Goal: Information Seeking & Learning: Learn about a topic

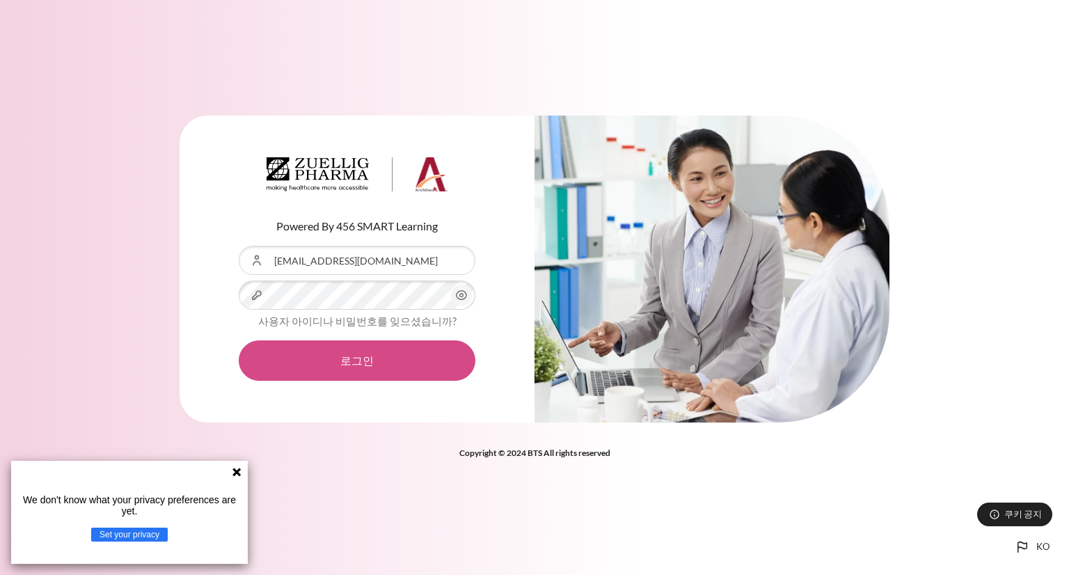
click at [356, 367] on button "로그인" at bounding box center [357, 360] width 237 height 40
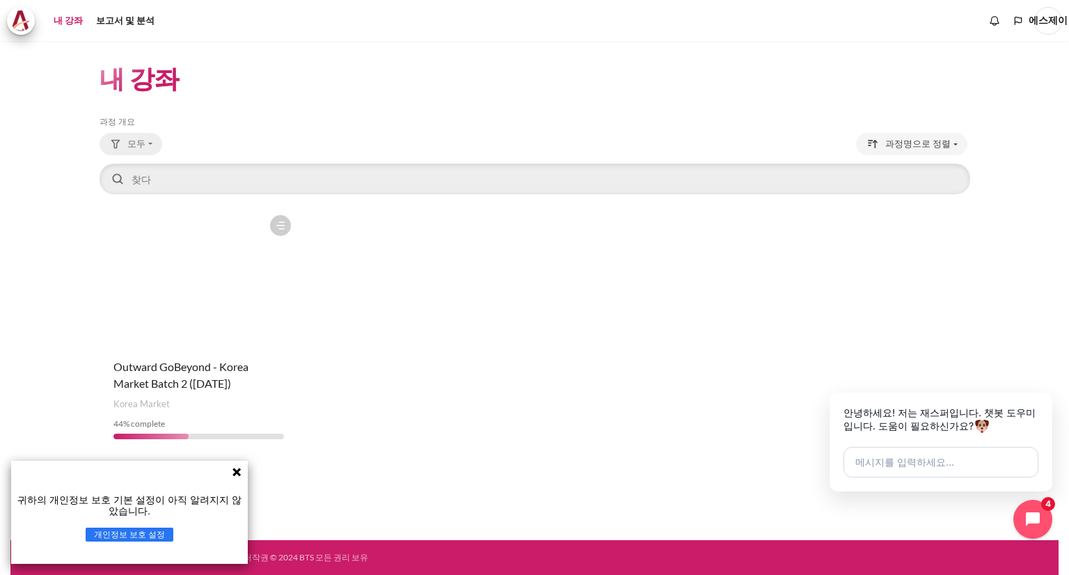
click at [134, 143] on font "모두" at bounding box center [136, 143] width 18 height 11
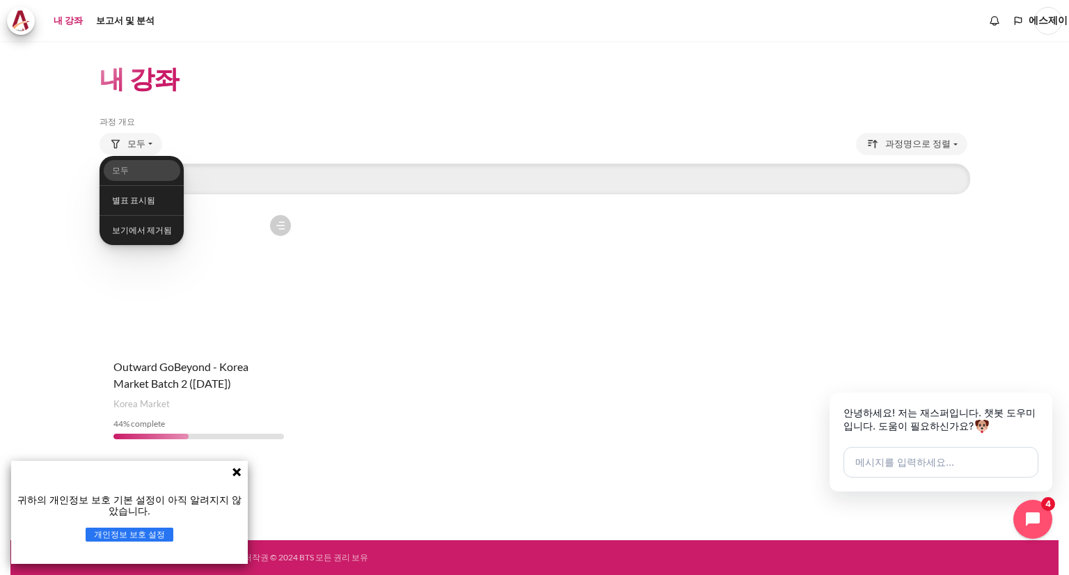
click at [337, 70] on header "내 강좌" at bounding box center [535, 78] width 870 height 33
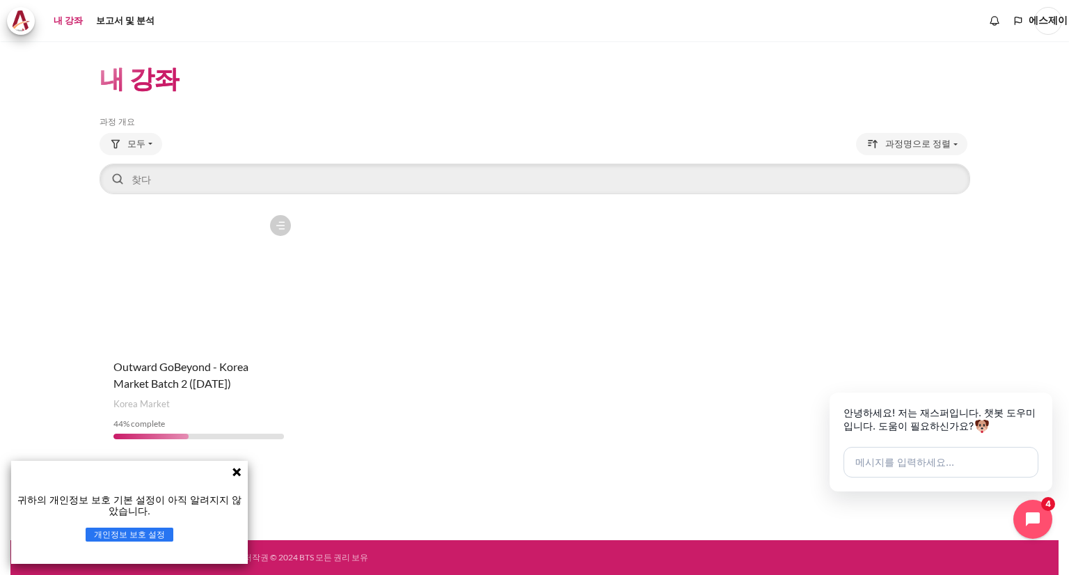
click at [231, 471] on icon at bounding box center [236, 471] width 11 height 11
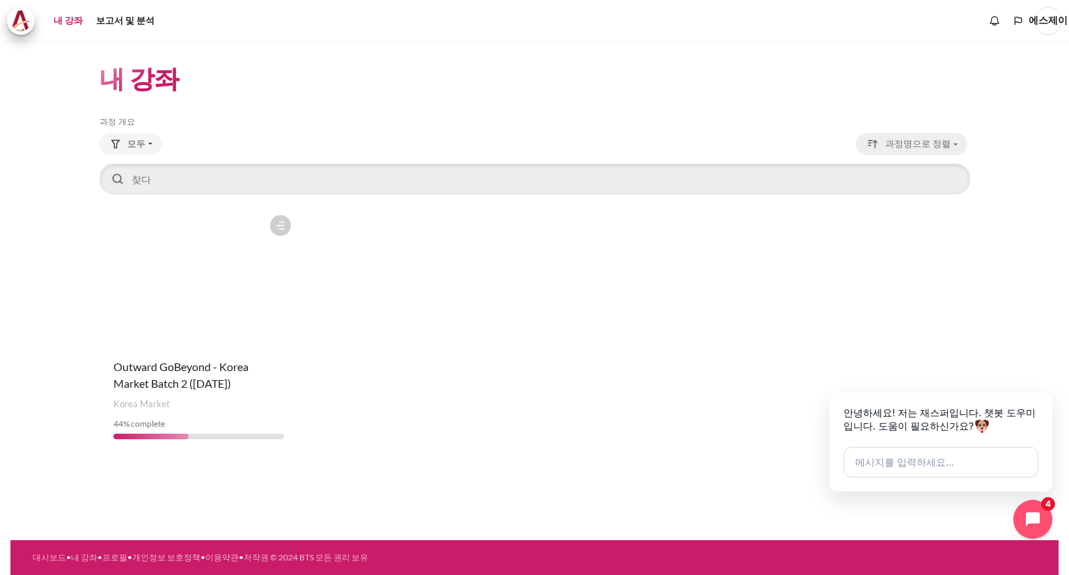
click at [923, 148] on font "과정명으로 정렬" at bounding box center [917, 143] width 65 height 11
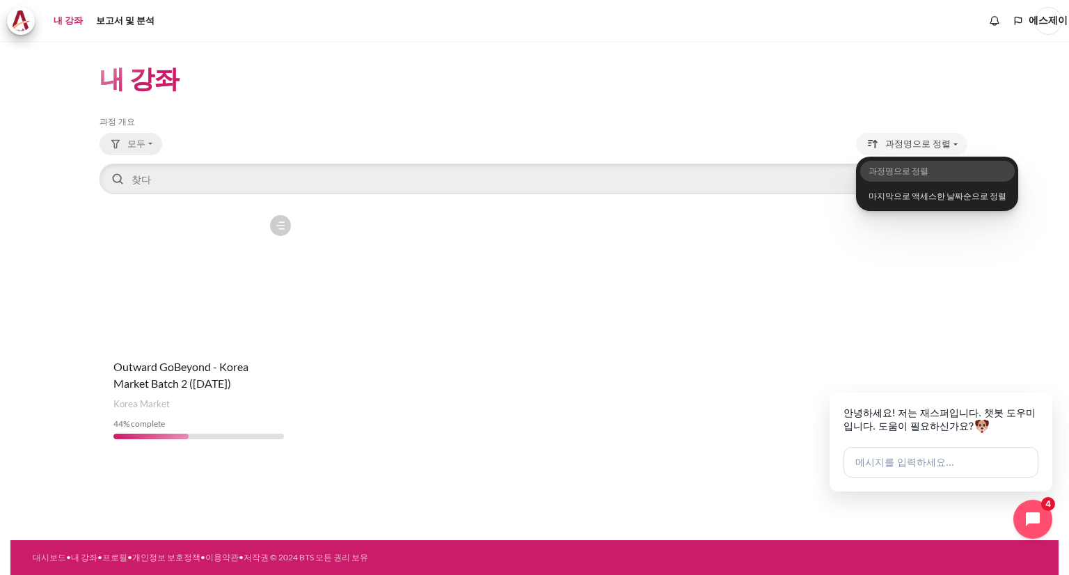
click at [127, 142] on font "모두" at bounding box center [136, 143] width 18 height 11
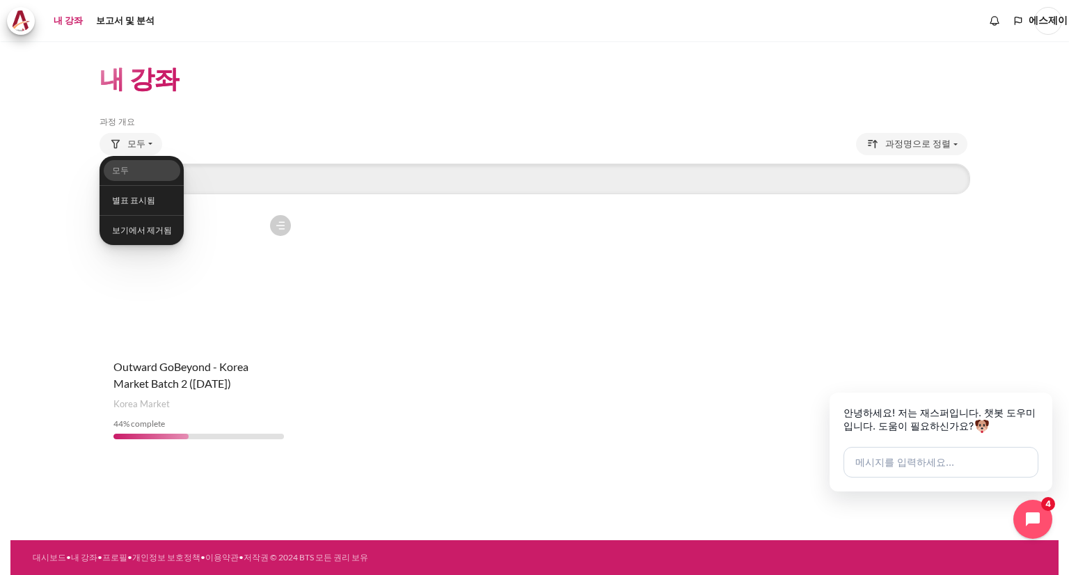
click at [67, 23] on font "내 강좌" at bounding box center [68, 20] width 29 height 11
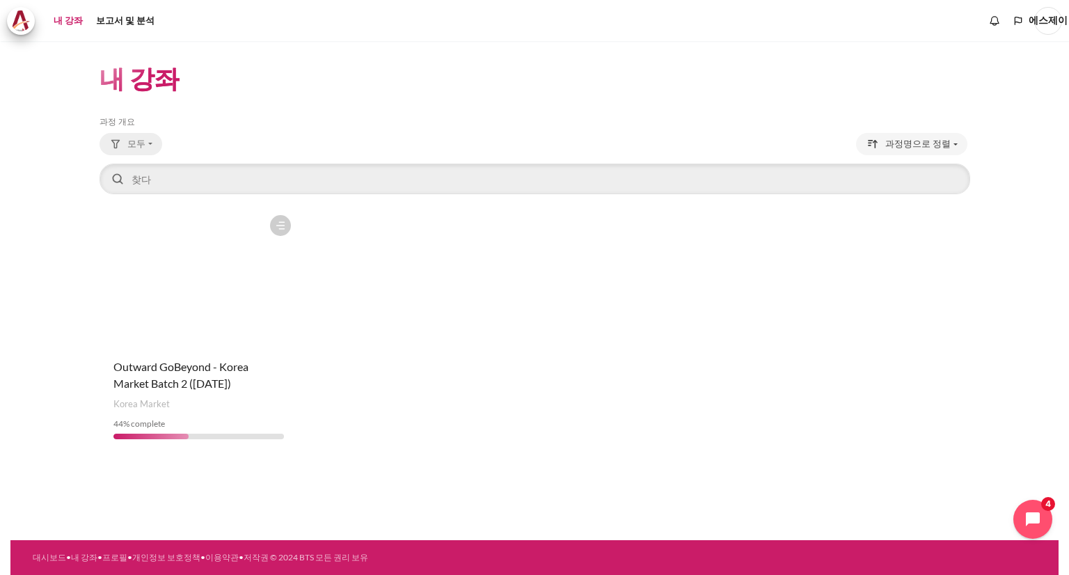
click at [147, 144] on button "모두" at bounding box center [131, 144] width 63 height 22
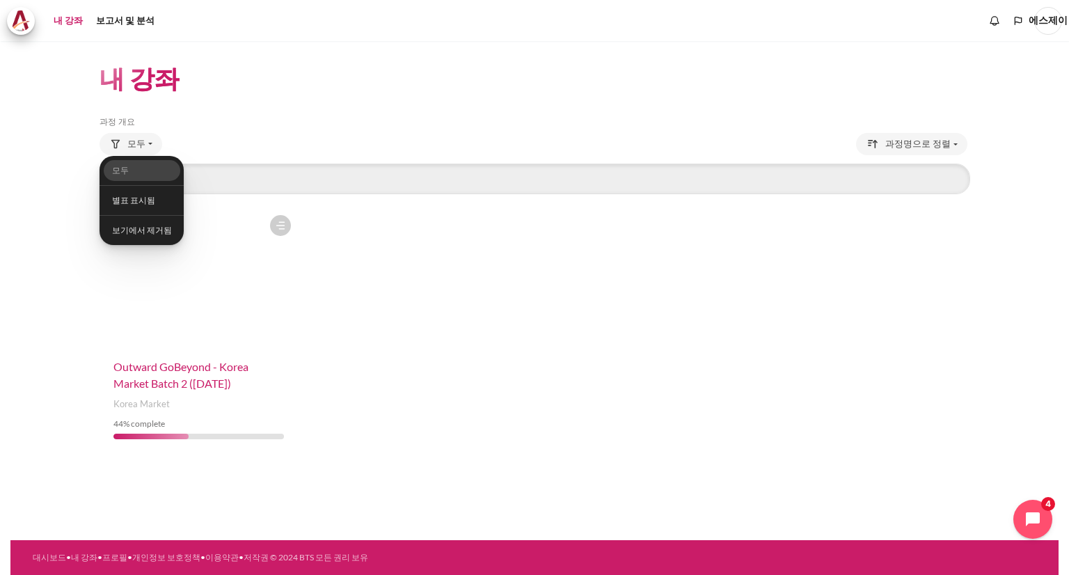
click at [170, 368] on span "Outward GoBeyond - Korea Market Batch 2 ([DATE])" at bounding box center [180, 375] width 135 height 30
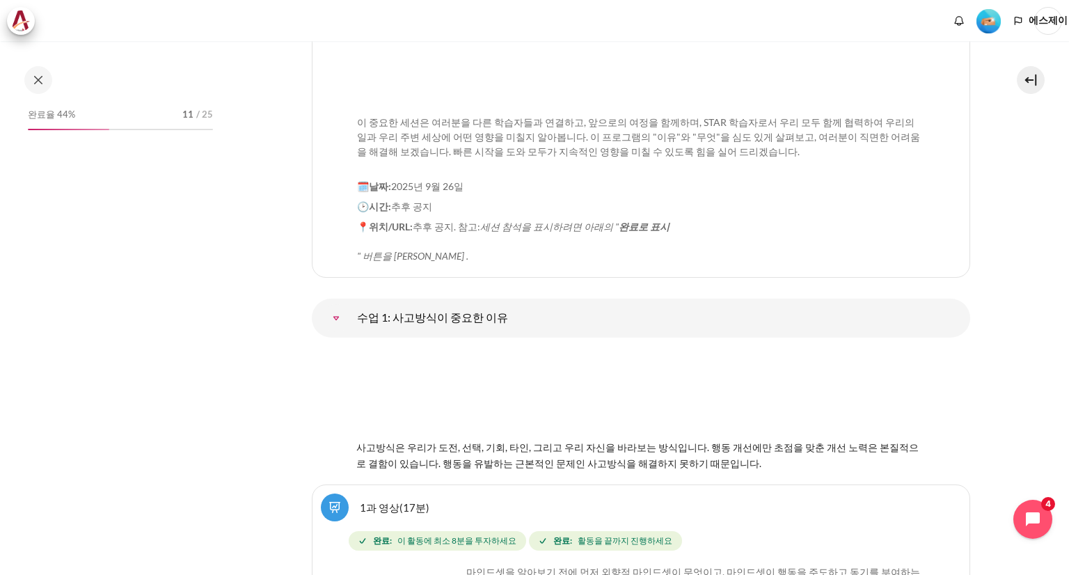
scroll to position [2018, 0]
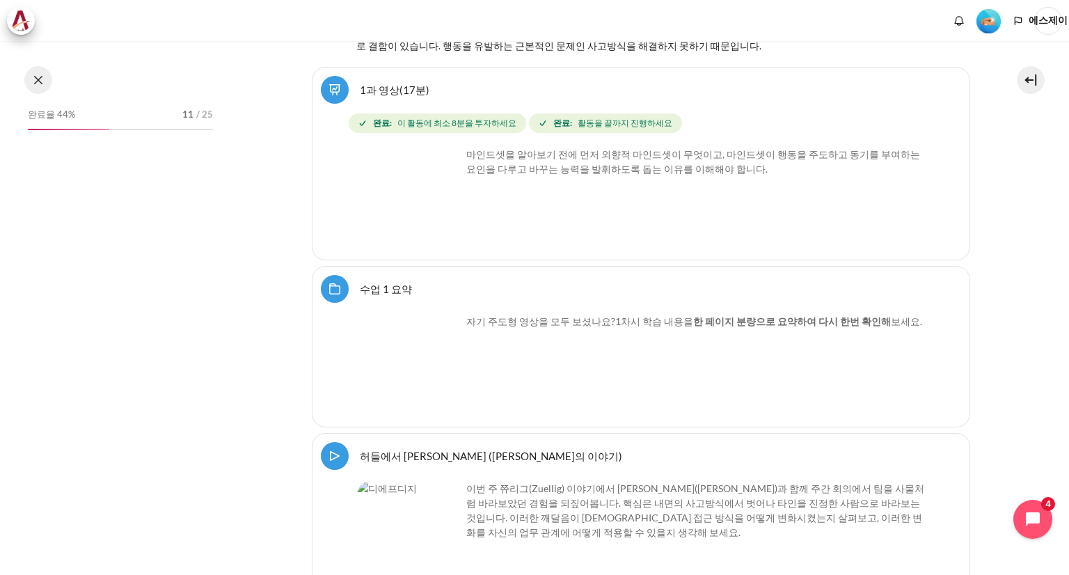
click at [36, 79] on button at bounding box center [38, 80] width 28 height 28
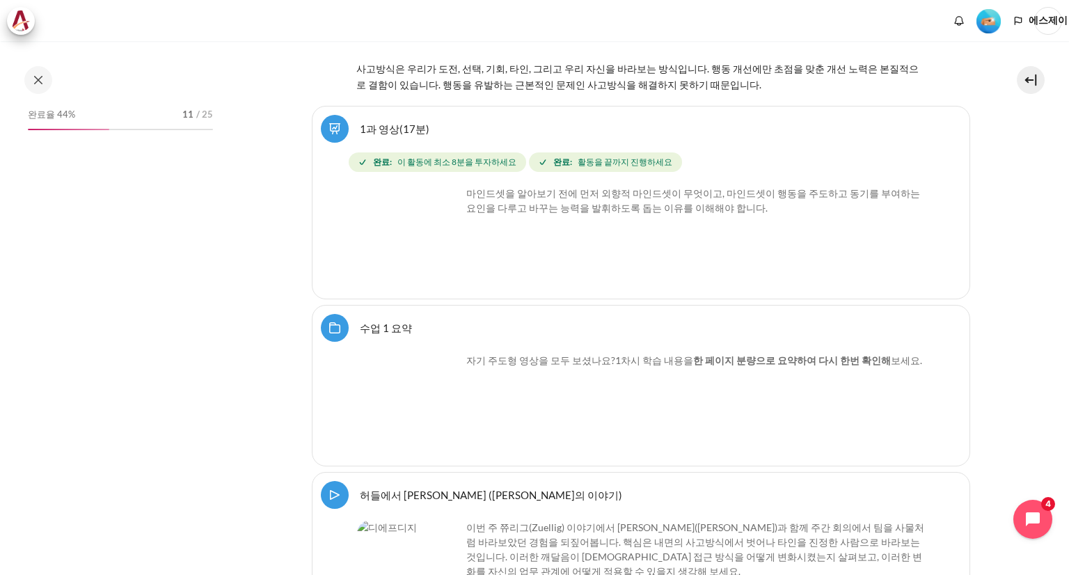
scroll to position [2057, 0]
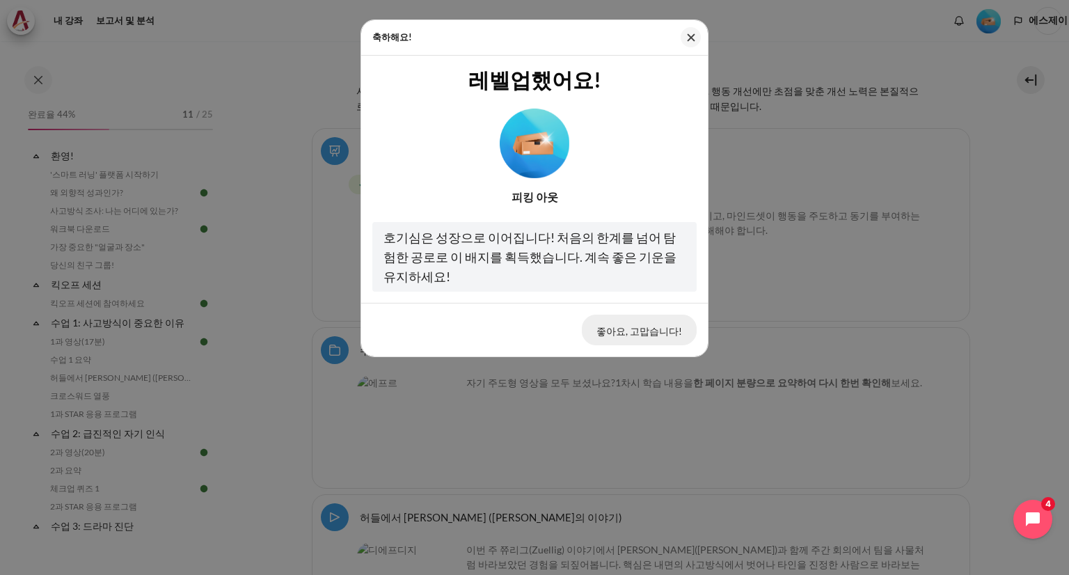
click at [646, 334] on font "좋아요, 고맙습니다!" at bounding box center [639, 331] width 86 height 12
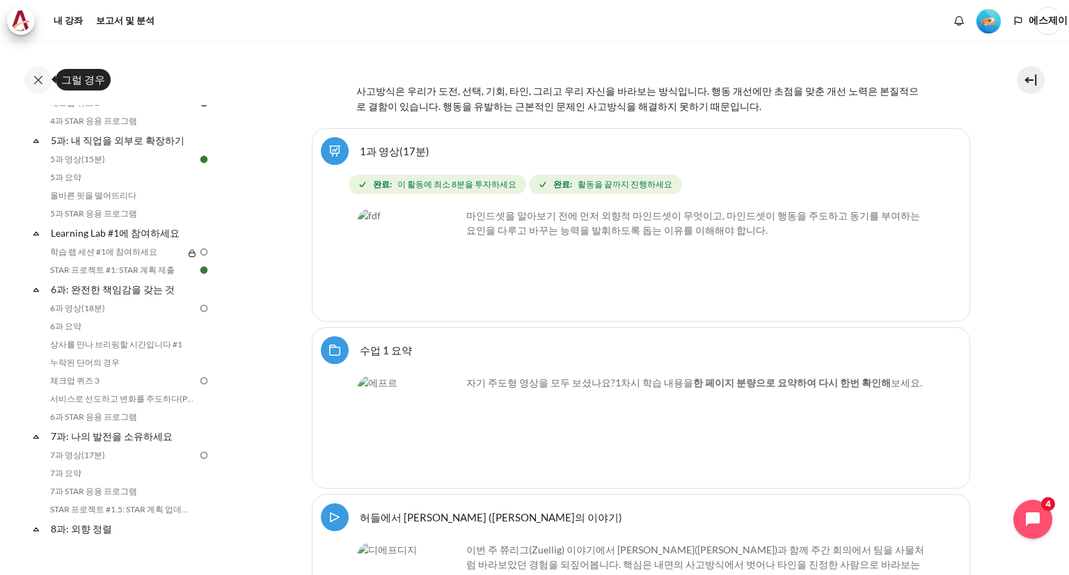
scroll to position [626, 0]
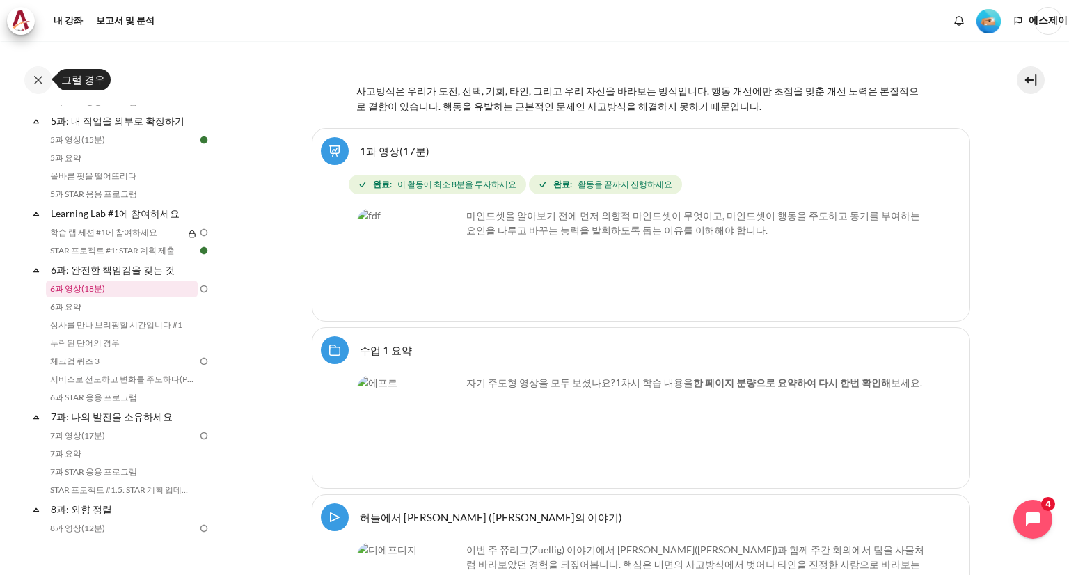
click at [72, 292] on font "6과 영상(18분)" at bounding box center [77, 288] width 55 height 10
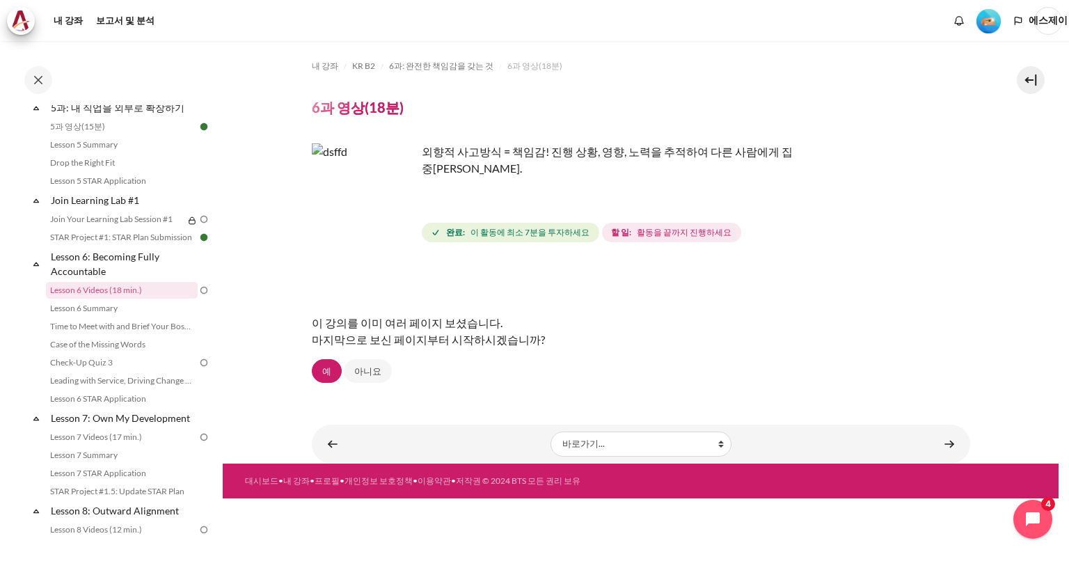
scroll to position [625, 0]
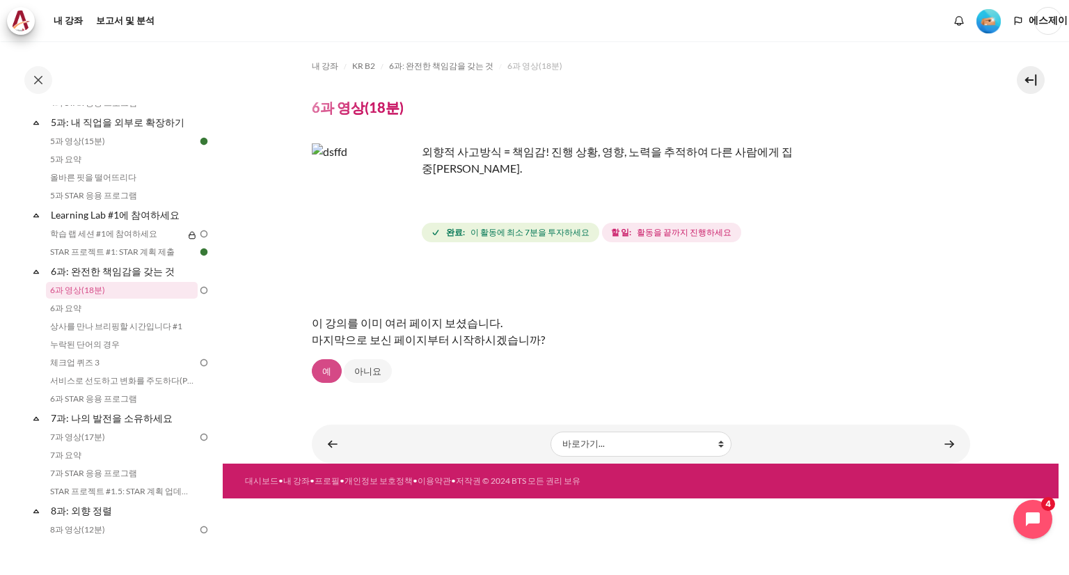
click at [331, 369] on link "예" at bounding box center [327, 371] width 30 height 24
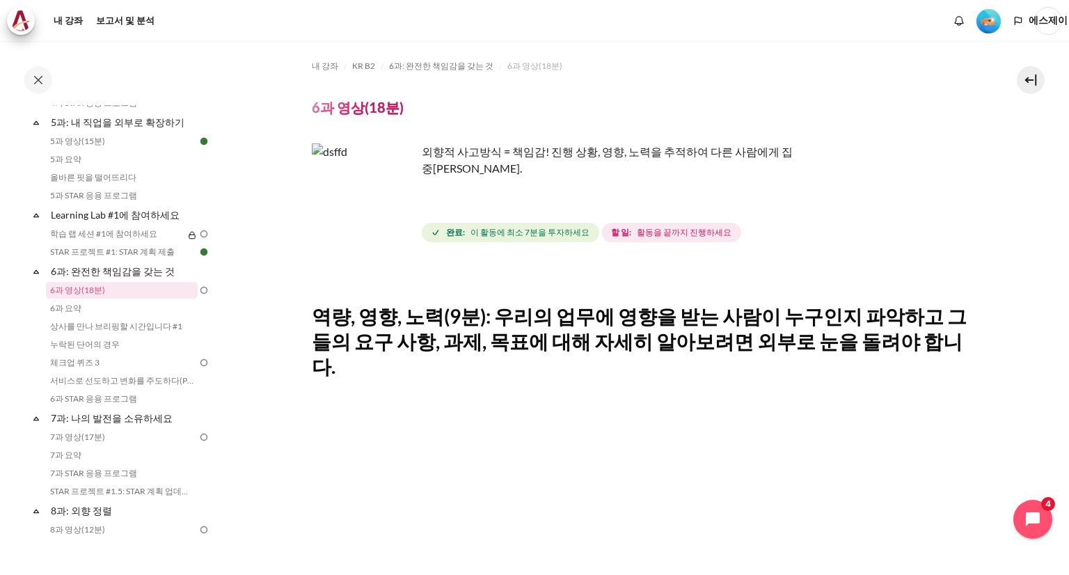
click at [400, 218] on img "콘텐츠" at bounding box center [364, 195] width 104 height 104
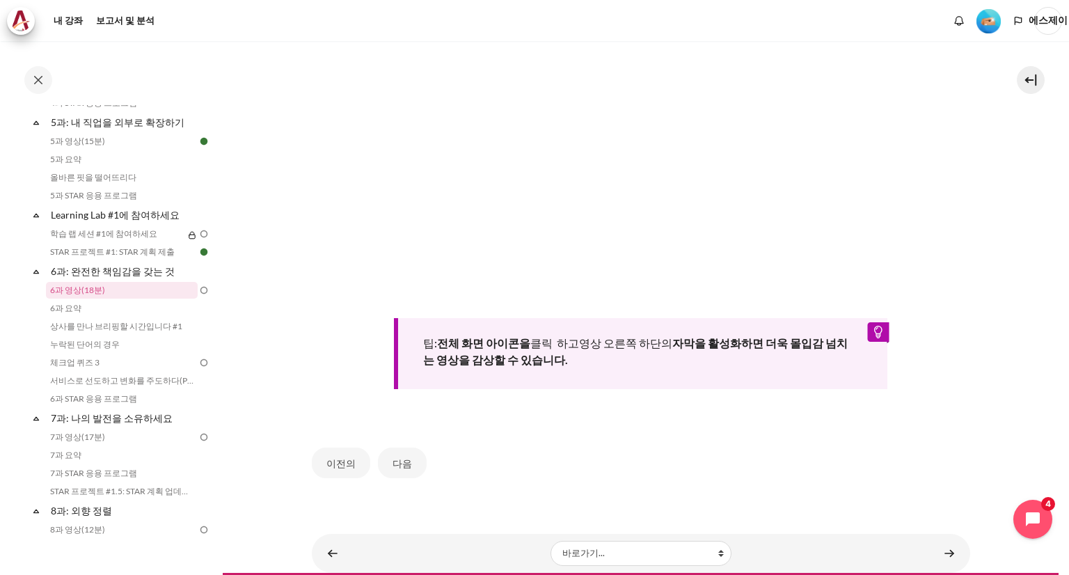
scroll to position [493, 0]
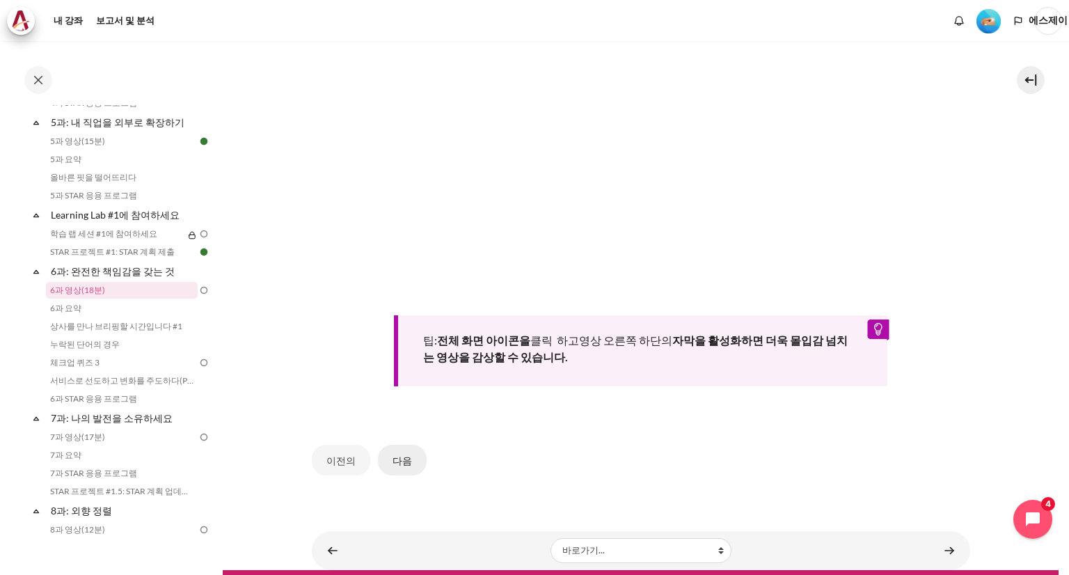
click at [395, 454] on font "다음" at bounding box center [401, 460] width 19 height 12
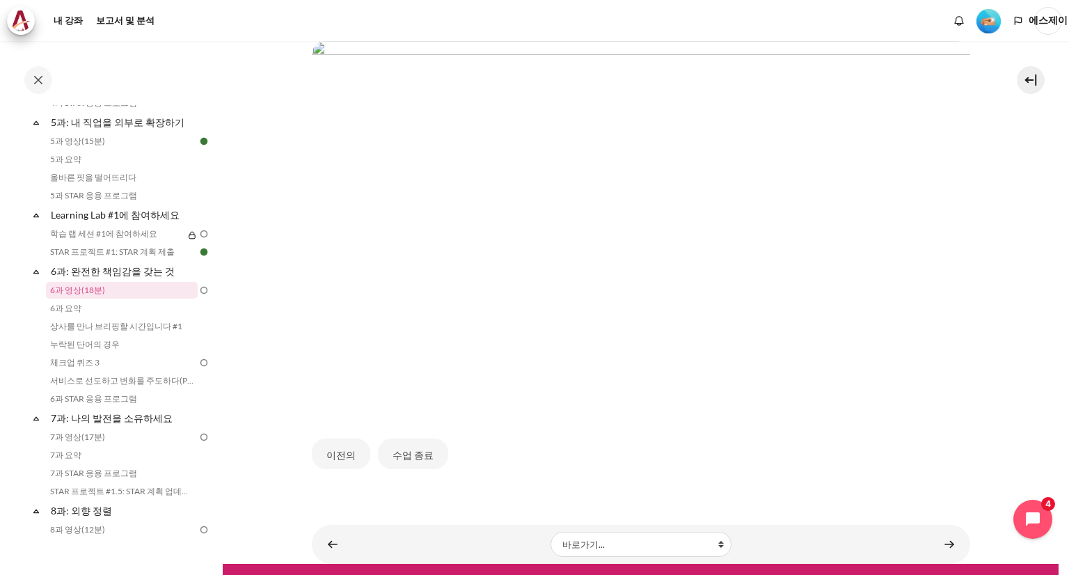
scroll to position [331, 0]
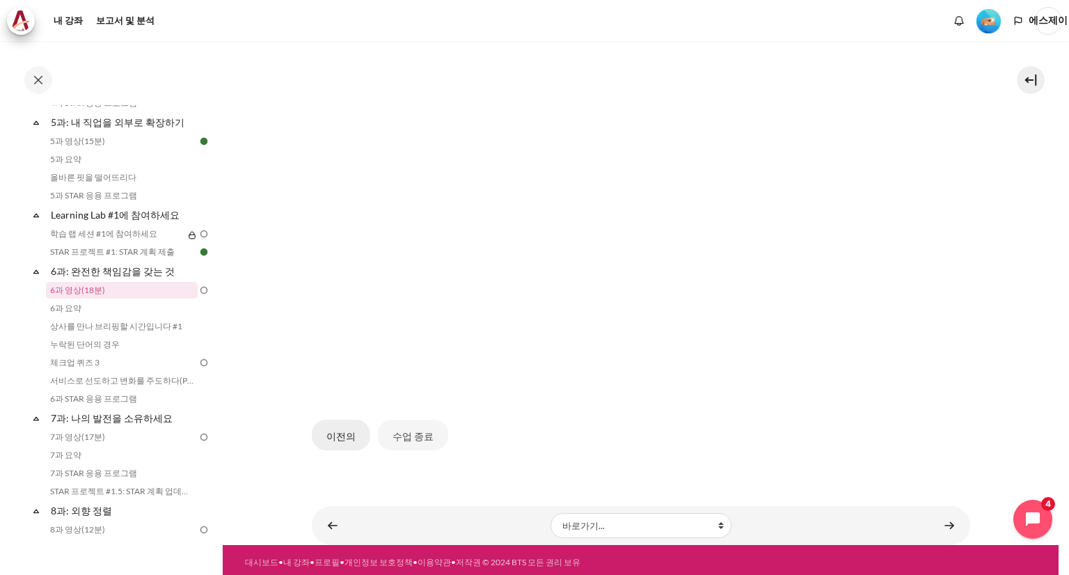
click at [337, 432] on font "이전의" at bounding box center [340, 436] width 29 height 12
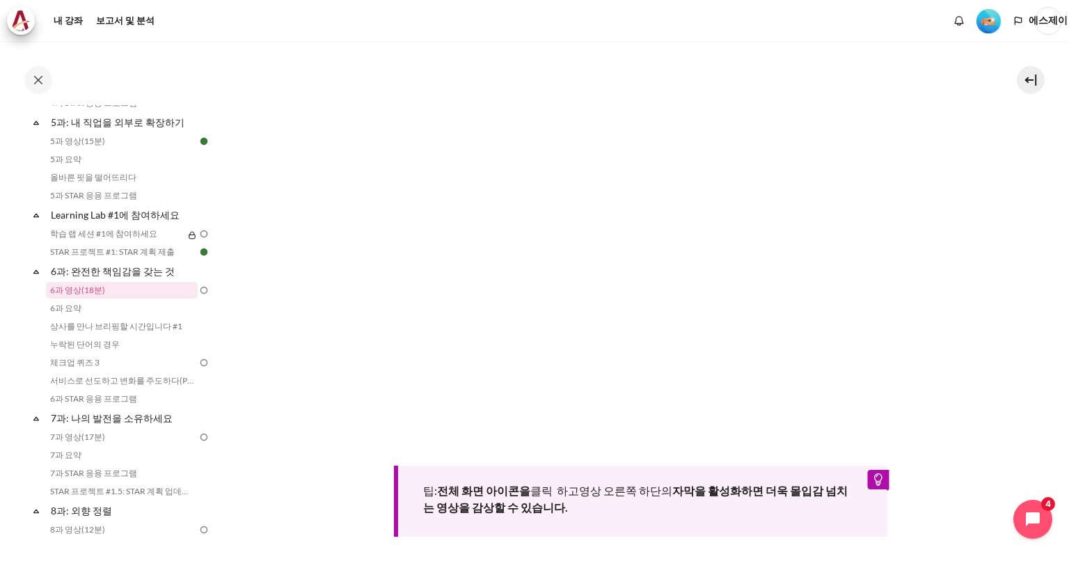
scroll to position [487, 0]
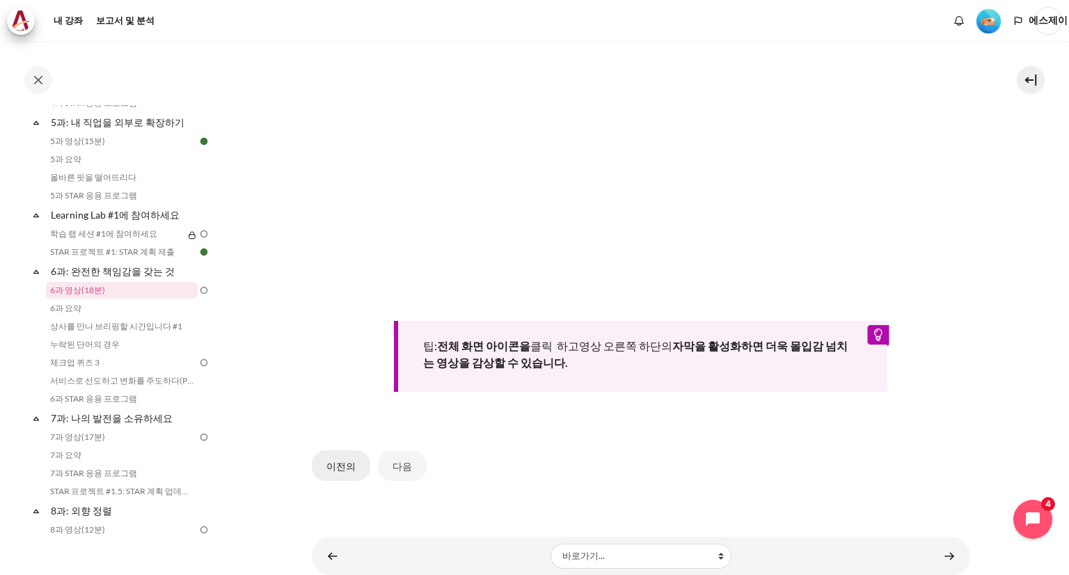
click at [340, 460] on font "이전의" at bounding box center [340, 466] width 29 height 12
